Goal: Information Seeking & Learning: Learn about a topic

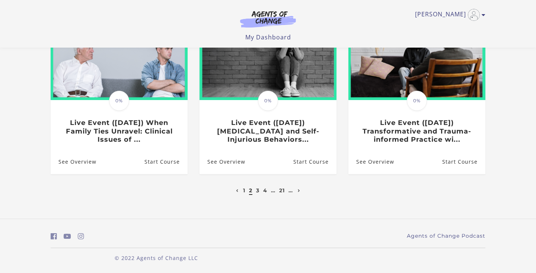
scroll to position [248, 0]
click at [257, 194] on link "3" at bounding box center [257, 191] width 3 height 7
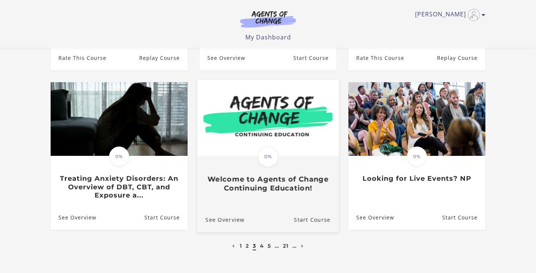
scroll to position [196, 0]
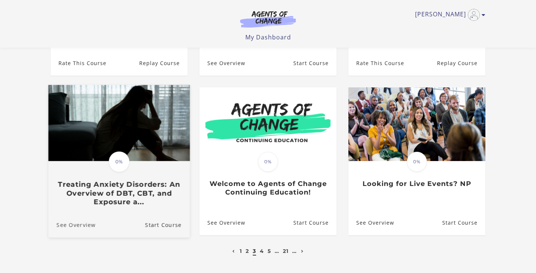
click at [76, 218] on link "See Overview" at bounding box center [71, 225] width 47 height 25
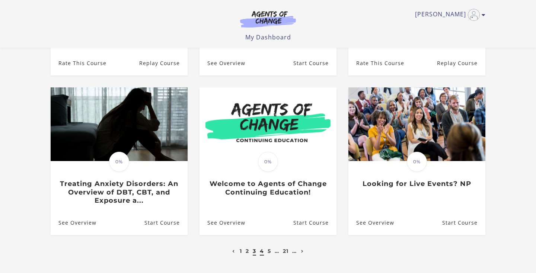
click at [260, 248] on link "4" at bounding box center [262, 251] width 4 height 7
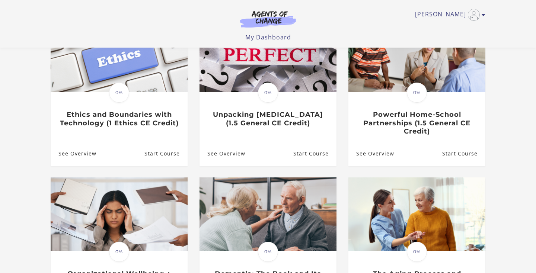
scroll to position [93, 0]
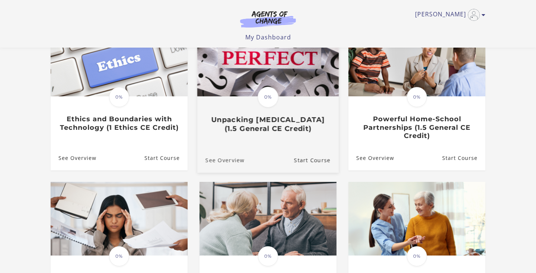
click at [232, 161] on link "See Overview" at bounding box center [220, 160] width 47 height 25
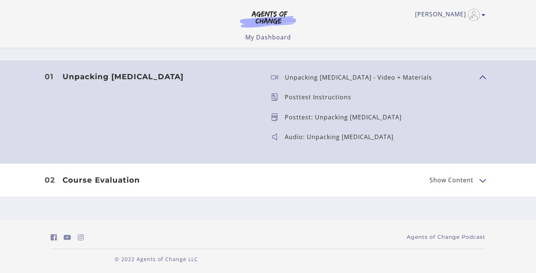
scroll to position [236, 0]
click at [436, 178] on span "Show Content" at bounding box center [452, 181] width 44 height 6
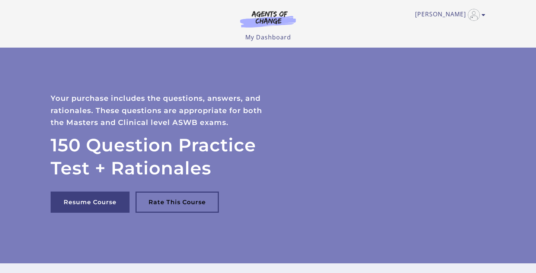
scroll to position [0, 0]
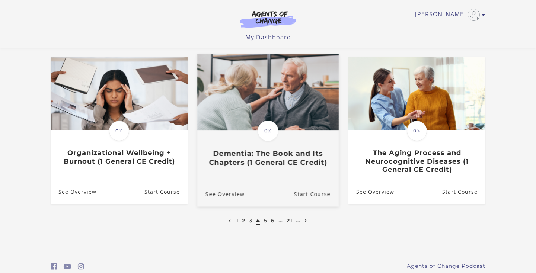
scroll to position [219, 0]
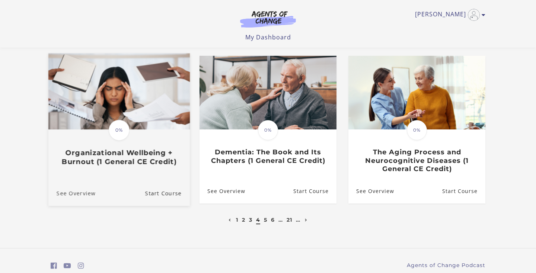
click at [90, 193] on link "See Overview" at bounding box center [71, 193] width 47 height 25
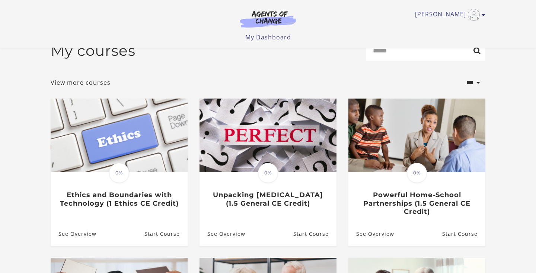
scroll to position [18, 0]
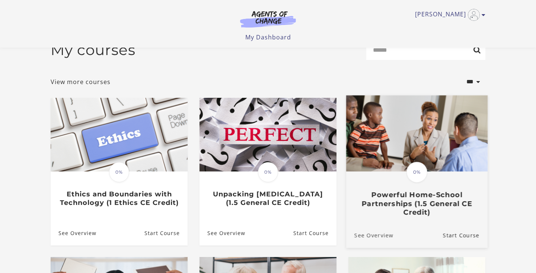
click at [373, 236] on link "See Overview" at bounding box center [369, 235] width 47 height 25
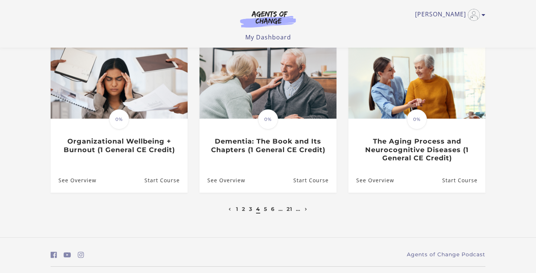
scroll to position [230, 0]
click at [265, 210] on link "5" at bounding box center [265, 209] width 3 height 7
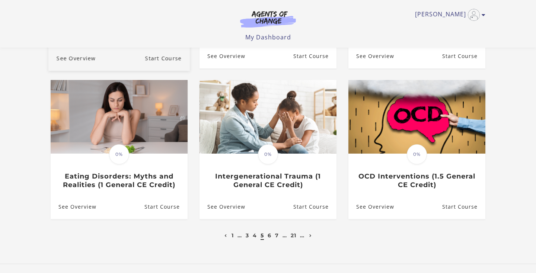
scroll to position [196, 0]
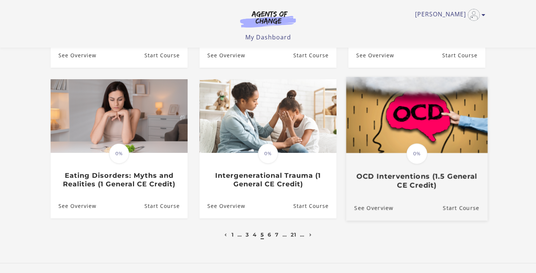
click at [416, 121] on img at bounding box center [417, 115] width 142 height 76
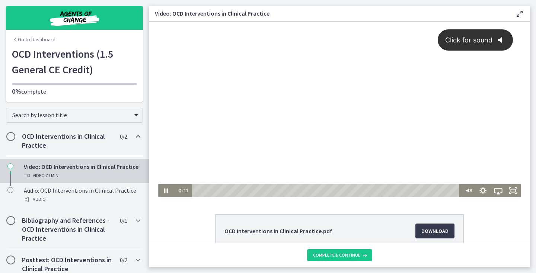
click at [482, 39] on span "Click for sound" at bounding box center [466, 40] width 54 height 8
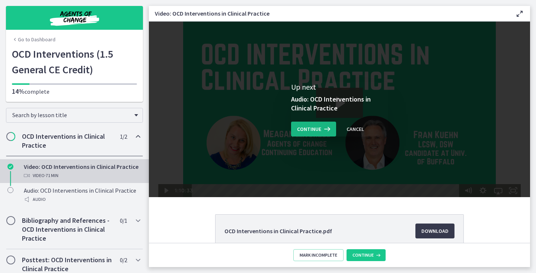
click at [318, 126] on span "Continue" at bounding box center [309, 129] width 24 height 9
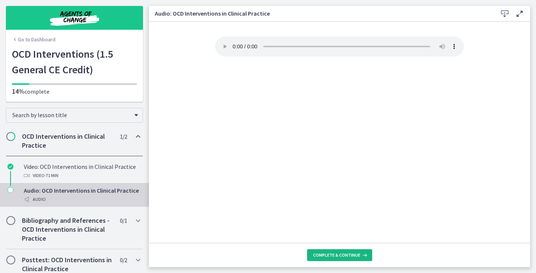
click at [326, 255] on span "Complete & continue" at bounding box center [336, 256] width 47 height 6
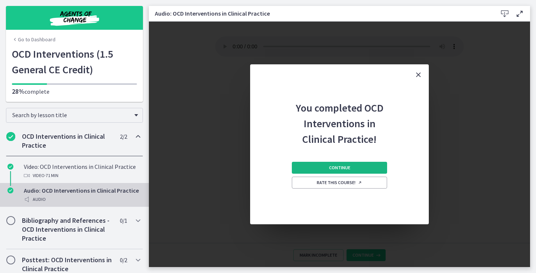
click at [345, 169] on span "Continue" at bounding box center [339, 168] width 21 height 6
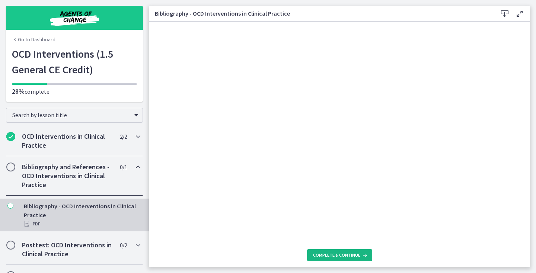
click at [345, 255] on span "Complete & continue" at bounding box center [336, 256] width 47 height 6
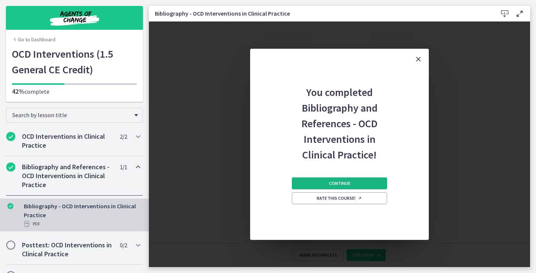
click at [339, 184] on span "Continue" at bounding box center [339, 184] width 21 height 6
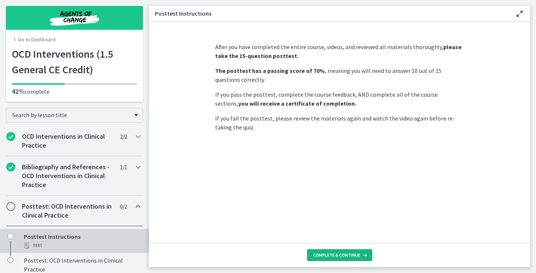
click at [329, 254] on span "Complete & continue" at bounding box center [336, 256] width 47 height 6
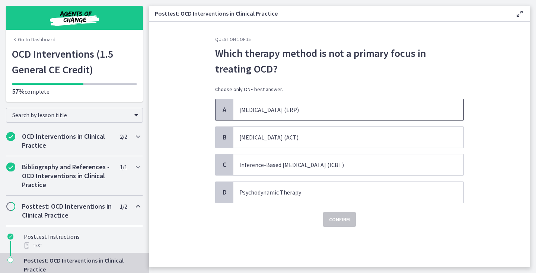
click at [359, 108] on span "[MEDICAL_DATA] (ERP)" at bounding box center [349, 109] width 230 height 21
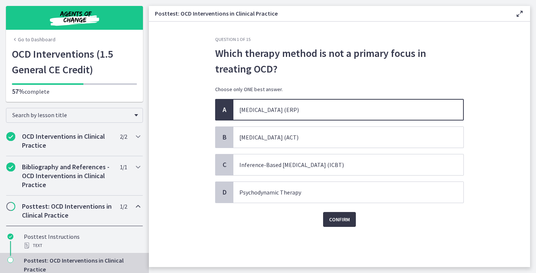
click at [339, 221] on span "Confirm" at bounding box center [339, 219] width 21 height 9
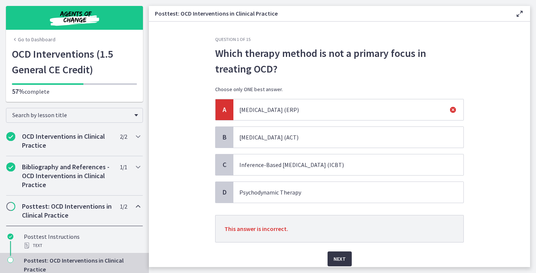
click at [342, 256] on span "Next" at bounding box center [340, 259] width 12 height 9
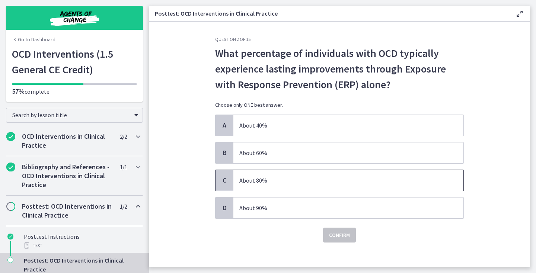
click at [336, 184] on span "About 80%" at bounding box center [349, 180] width 230 height 21
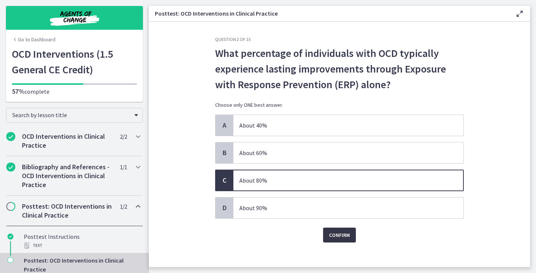
click at [334, 236] on span "Confirm" at bounding box center [339, 235] width 21 height 9
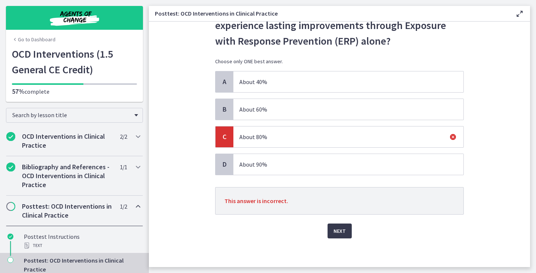
scroll to position [44, 0]
click at [336, 232] on span "Next" at bounding box center [340, 230] width 12 height 9
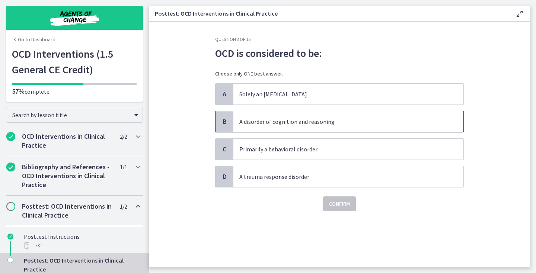
click at [346, 124] on span "A disorder of cognition and reasoning" at bounding box center [349, 121] width 230 height 21
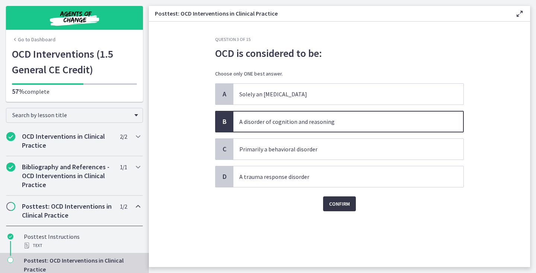
click at [340, 205] on span "Confirm" at bounding box center [339, 204] width 21 height 9
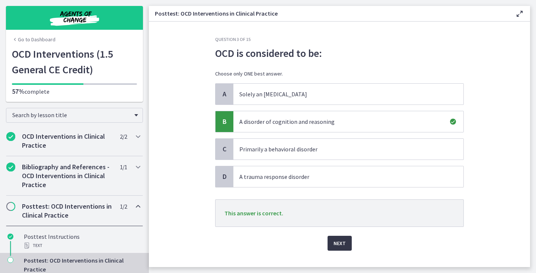
click at [343, 237] on button "Next" at bounding box center [340, 243] width 24 height 15
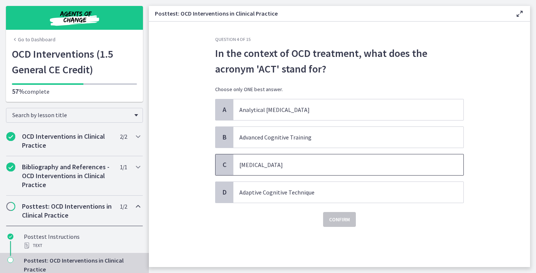
click at [298, 167] on span "[MEDICAL_DATA]" at bounding box center [349, 165] width 230 height 21
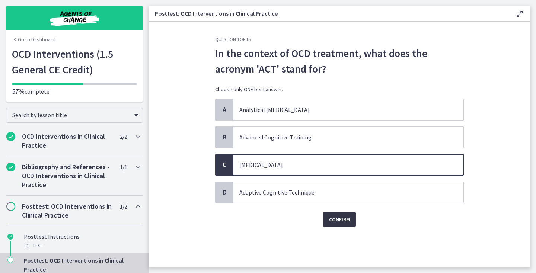
click at [329, 215] on button "Confirm" at bounding box center [339, 219] width 33 height 15
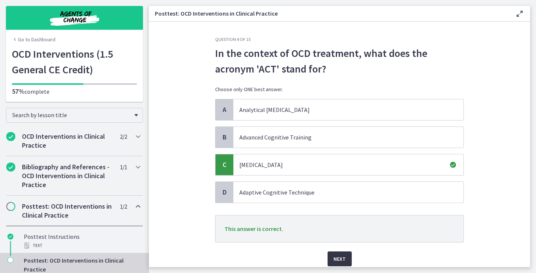
click at [338, 258] on span "Next" at bounding box center [340, 259] width 12 height 9
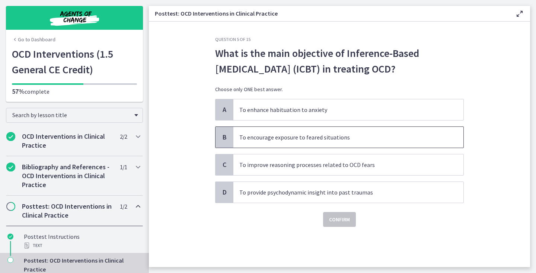
click at [321, 143] on span "To encourage exposure to feared situations" at bounding box center [349, 137] width 230 height 21
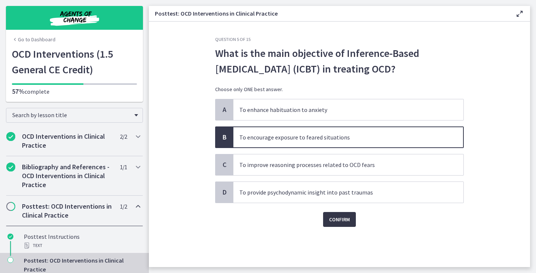
click at [330, 221] on span "Confirm" at bounding box center [339, 219] width 21 height 9
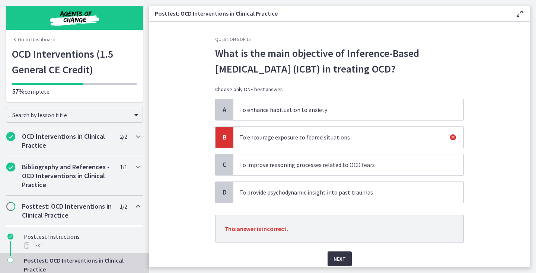
click at [333, 253] on button "Next" at bounding box center [340, 259] width 24 height 15
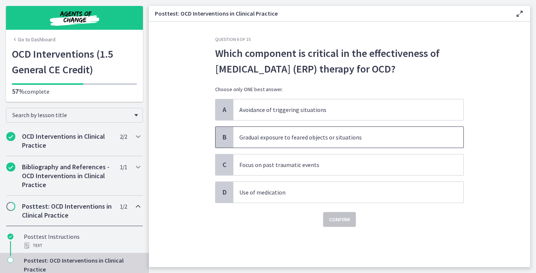
click at [301, 148] on span "Gradual exposure to feared objects or situations" at bounding box center [349, 137] width 230 height 21
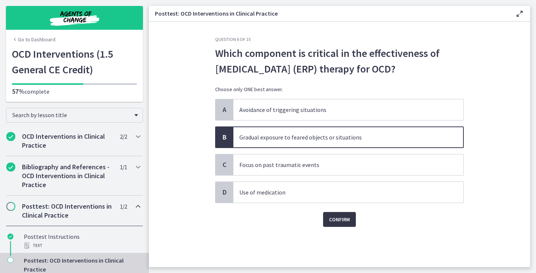
click at [335, 224] on span "Confirm" at bounding box center [339, 219] width 21 height 9
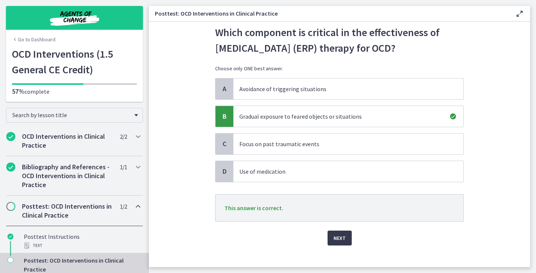
scroll to position [22, 0]
click at [338, 242] on span "Next" at bounding box center [340, 237] width 12 height 9
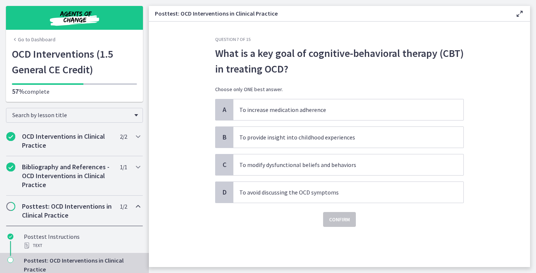
scroll to position [0, 0]
click at [292, 162] on span "To modify dysfunctional beliefs and behaviors" at bounding box center [349, 165] width 230 height 21
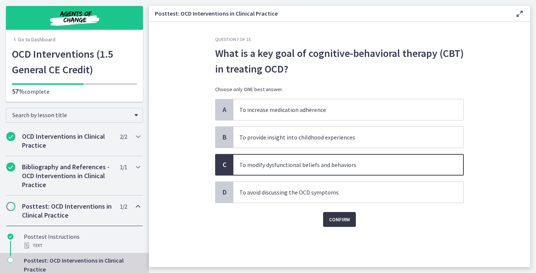
click at [329, 219] on button "Confirm" at bounding box center [339, 219] width 33 height 15
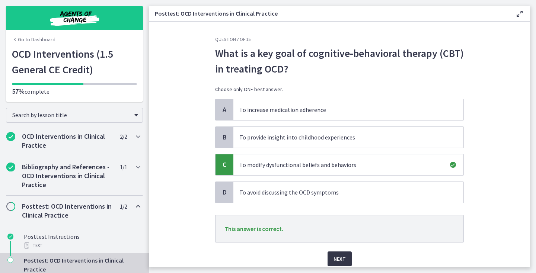
click at [341, 260] on span "Next" at bounding box center [340, 259] width 12 height 9
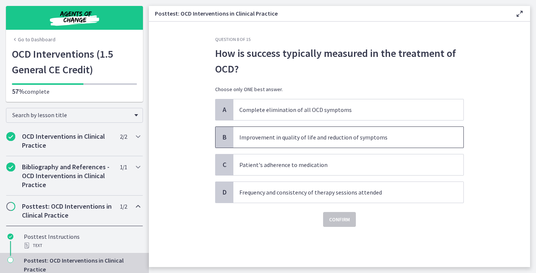
click at [354, 140] on span "Improvement in quality of life and reduction of symptoms" at bounding box center [349, 137] width 230 height 21
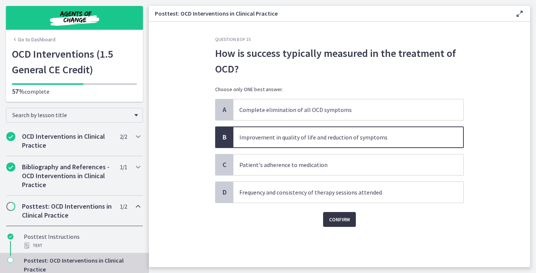
click at [352, 217] on button "Confirm" at bounding box center [339, 219] width 33 height 15
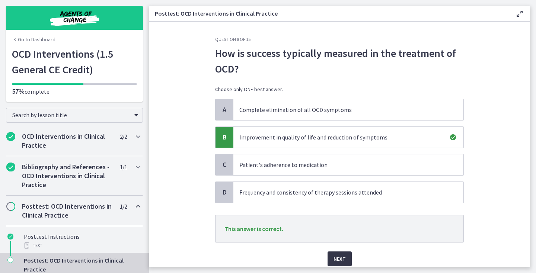
click at [336, 262] on span "Next" at bounding box center [340, 259] width 12 height 9
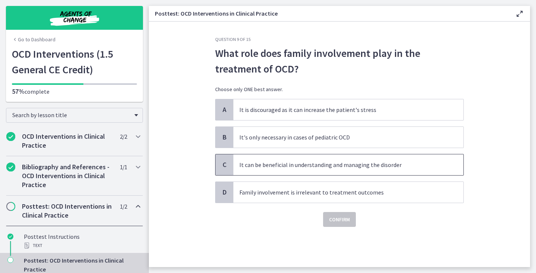
click at [364, 171] on span "It can be beneficial in understanding and managing the disorder" at bounding box center [349, 165] width 230 height 21
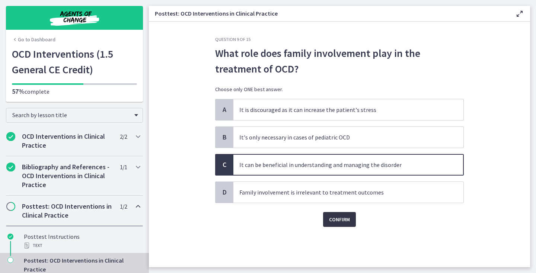
click at [351, 222] on button "Confirm" at bounding box center [339, 219] width 33 height 15
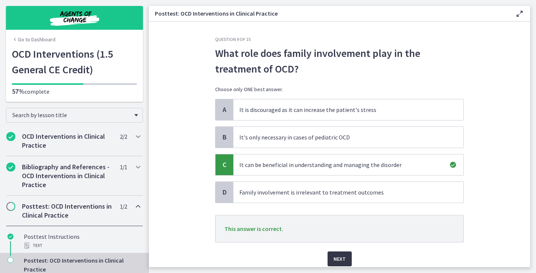
click at [344, 257] on span "Next" at bounding box center [340, 259] width 12 height 9
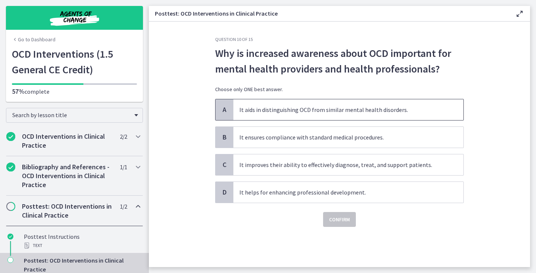
click at [400, 110] on span "It aids in distinguishing OCD from similar mental health disorders." at bounding box center [349, 109] width 230 height 21
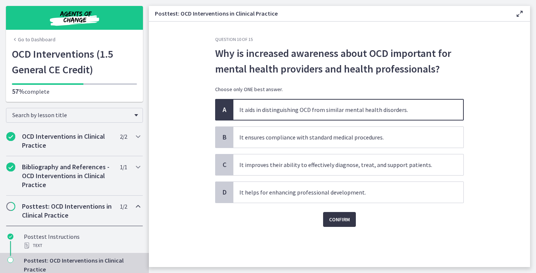
click at [345, 222] on span "Confirm" at bounding box center [339, 219] width 21 height 9
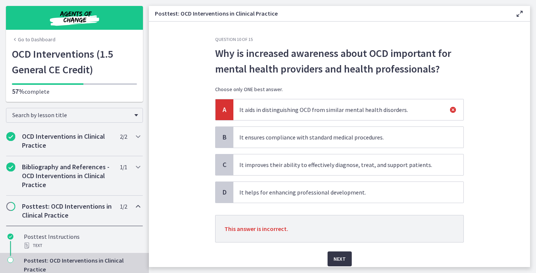
click at [339, 260] on span "Next" at bounding box center [340, 259] width 12 height 9
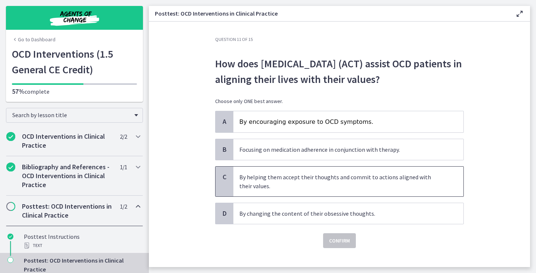
click at [326, 191] on p "By helping them accept their thoughts and commit to actions aligned with their …" at bounding box center [341, 182] width 203 height 18
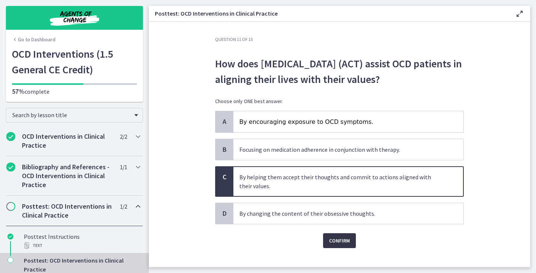
click at [344, 245] on span "Confirm" at bounding box center [339, 241] width 21 height 9
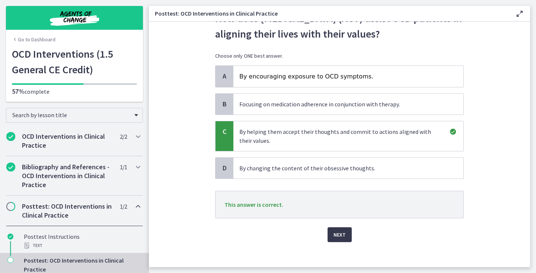
scroll to position [49, 0]
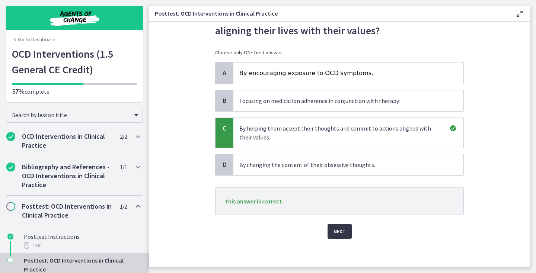
click at [339, 236] on span "Next" at bounding box center [340, 231] width 12 height 9
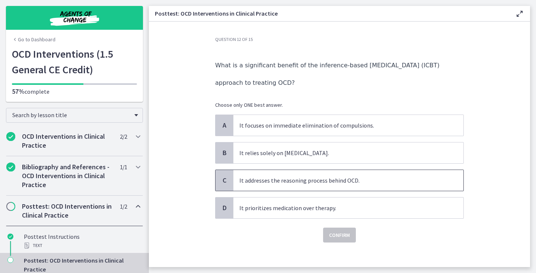
click at [282, 183] on p "It addresses the reasoning process behind OCD." at bounding box center [341, 180] width 203 height 9
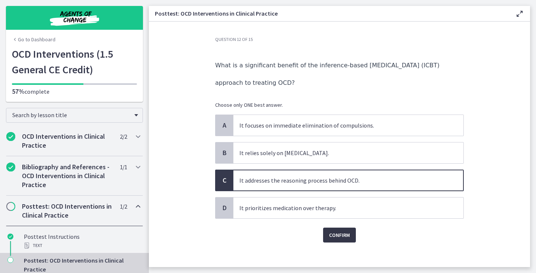
click at [336, 231] on span "Confirm" at bounding box center [339, 235] width 21 height 9
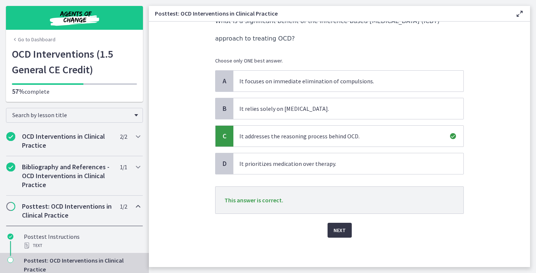
scroll to position [44, 0]
click at [338, 233] on span "Next" at bounding box center [340, 230] width 12 height 9
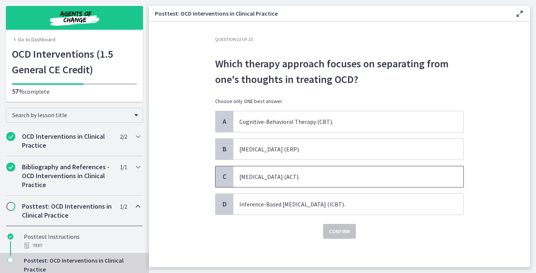
click at [348, 183] on span "[MEDICAL_DATA] (ACT)." at bounding box center [349, 177] width 230 height 21
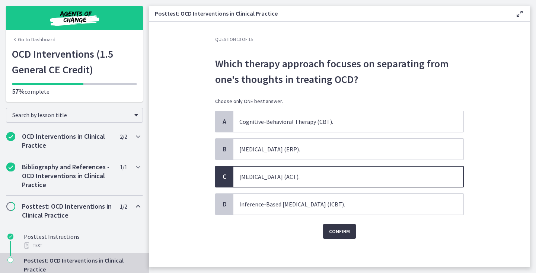
click at [345, 230] on span "Confirm" at bounding box center [339, 231] width 21 height 9
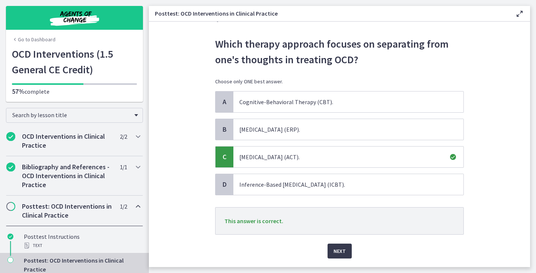
scroll to position [22, 0]
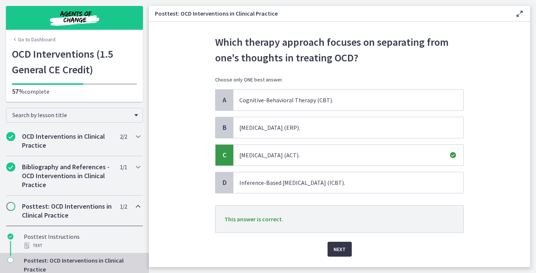
click at [345, 251] on span "Next" at bounding box center [340, 249] width 12 height 9
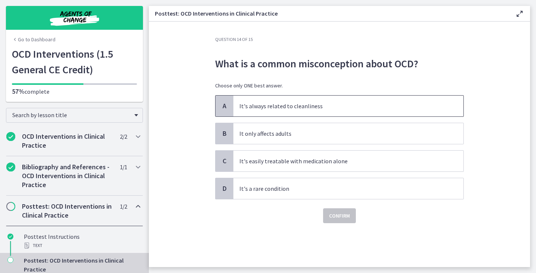
click at [376, 109] on p "It's always related to cleanliness" at bounding box center [341, 106] width 203 height 9
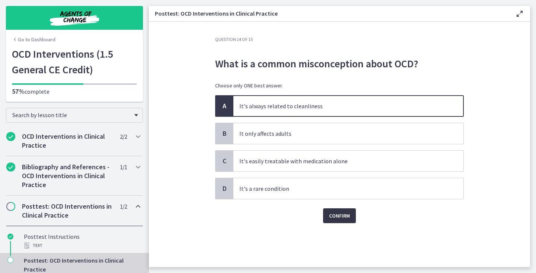
click at [345, 222] on button "Confirm" at bounding box center [339, 216] width 33 height 15
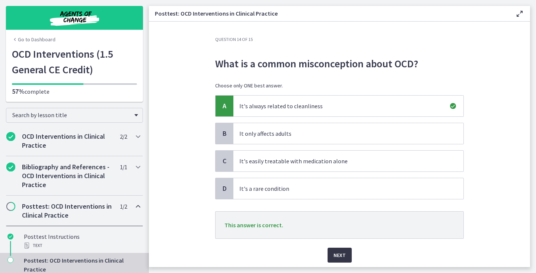
click at [343, 255] on span "Next" at bounding box center [340, 255] width 12 height 9
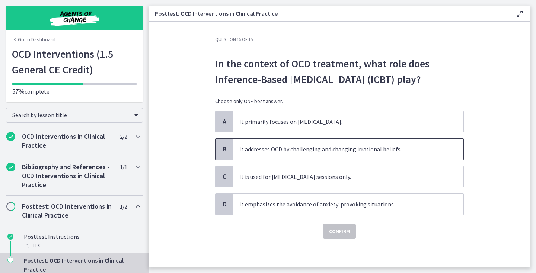
click at [379, 153] on p "It addresses OCD by challenging and changing irrational beliefs." at bounding box center [341, 149] width 203 height 9
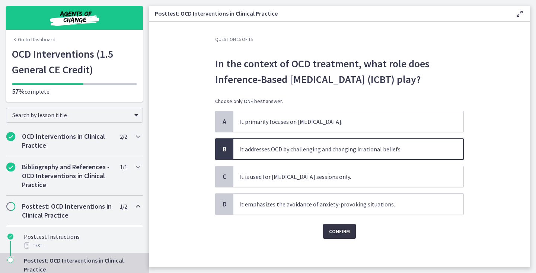
click at [343, 234] on span "Confirm" at bounding box center [339, 231] width 21 height 9
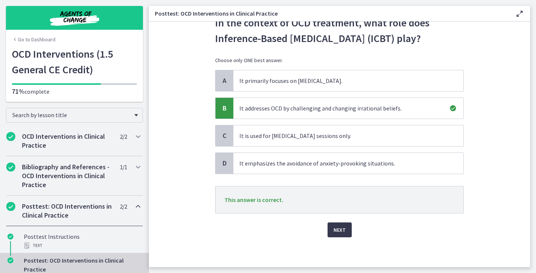
scroll to position [41, 0]
click at [342, 231] on span "Next" at bounding box center [340, 230] width 12 height 9
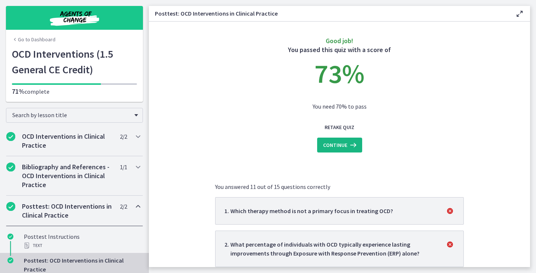
click at [344, 141] on span "Continue" at bounding box center [335, 145] width 24 height 9
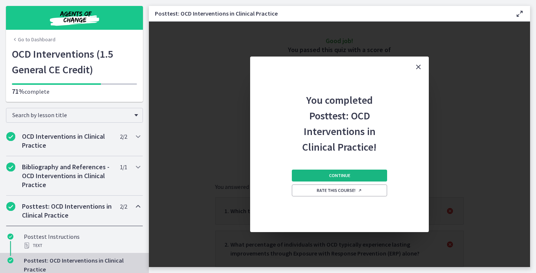
click at [343, 176] on span "Continue" at bounding box center [339, 176] width 21 height 6
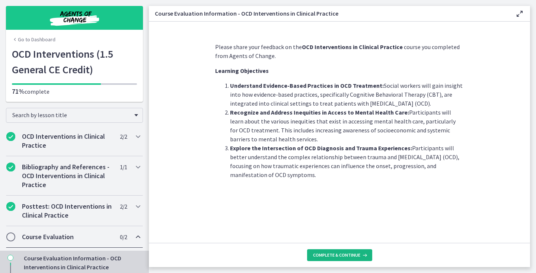
click at [340, 255] on span "Complete & continue" at bounding box center [336, 256] width 47 height 6
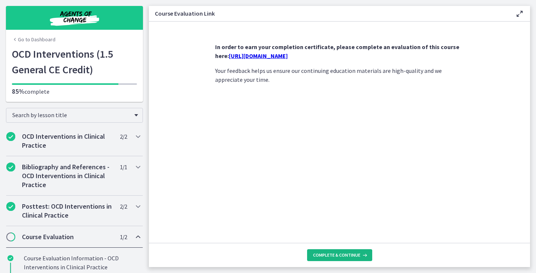
click at [340, 252] on button "Complete & continue" at bounding box center [339, 256] width 65 height 12
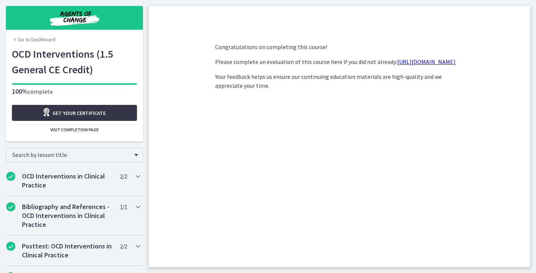
click at [124, 112] on link "Get your certificate" at bounding box center [74, 113] width 125 height 16
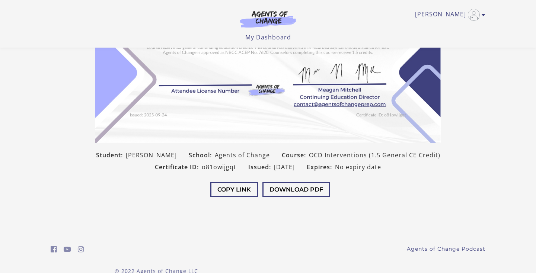
scroll to position [139, 0]
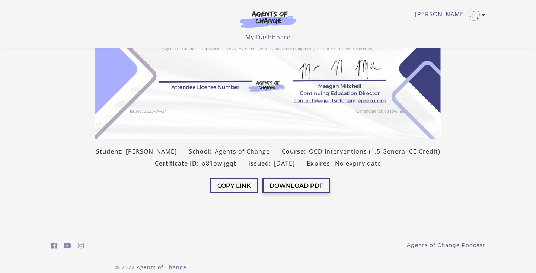
click at [292, 194] on button "Download PDF" at bounding box center [297, 185] width 68 height 15
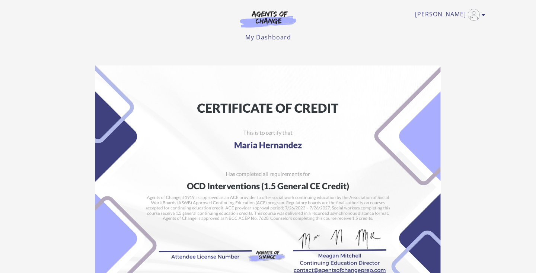
scroll to position [0, 0]
click at [266, 25] on img at bounding box center [268, 18] width 72 height 17
